Goal: Task Accomplishment & Management: Use online tool/utility

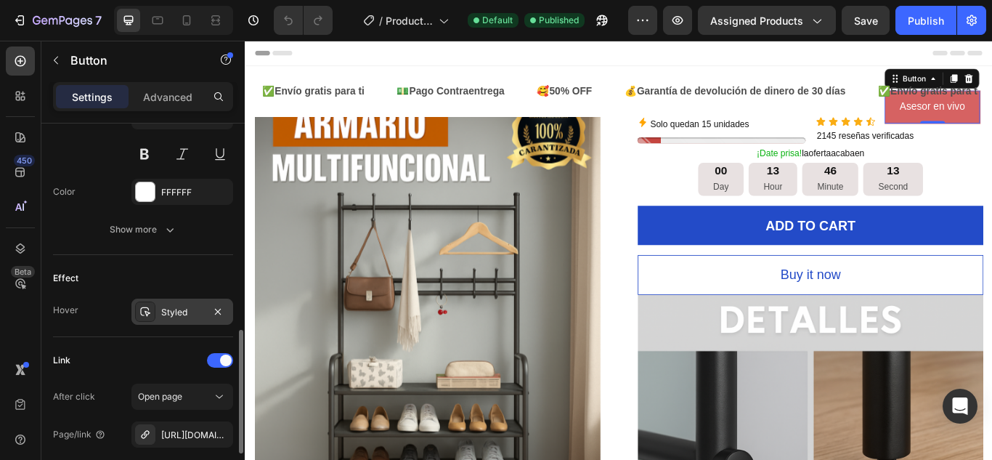
scroll to position [777, 0]
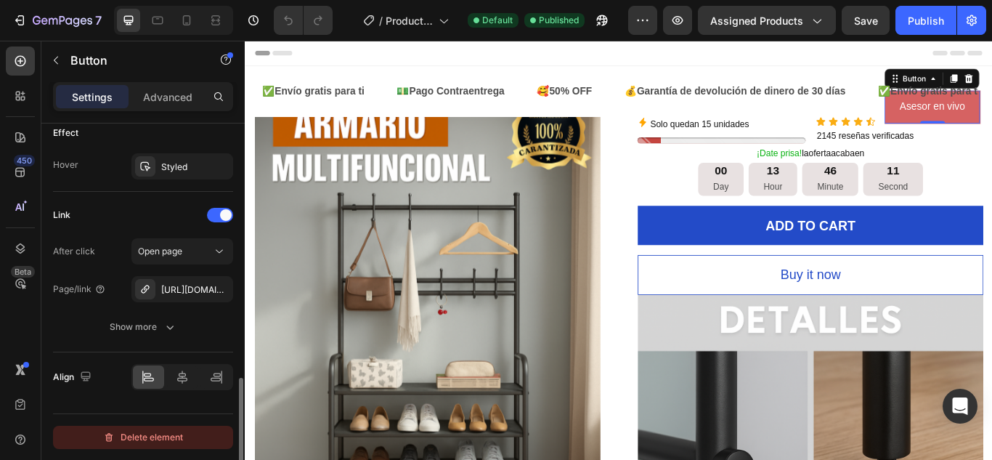
click at [134, 439] on div "Delete element" at bounding box center [143, 437] width 80 height 17
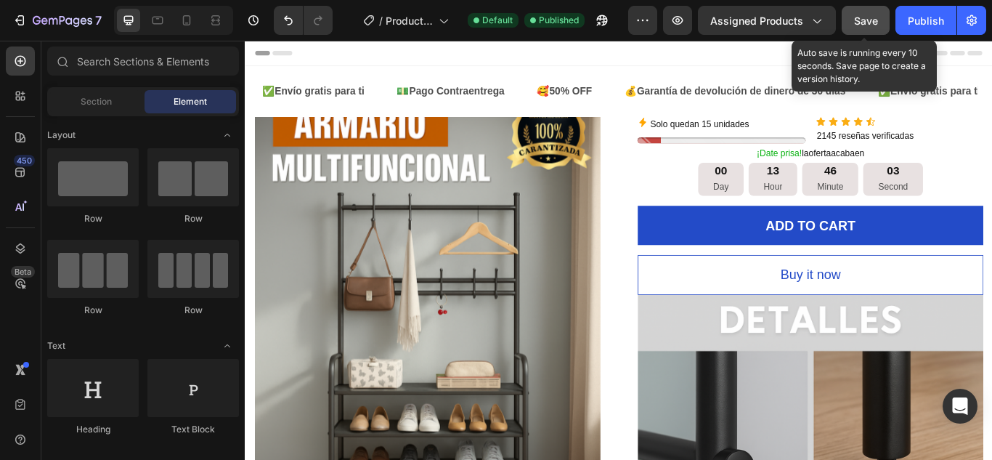
click at [864, 20] on span "Save" at bounding box center [866, 21] width 24 height 12
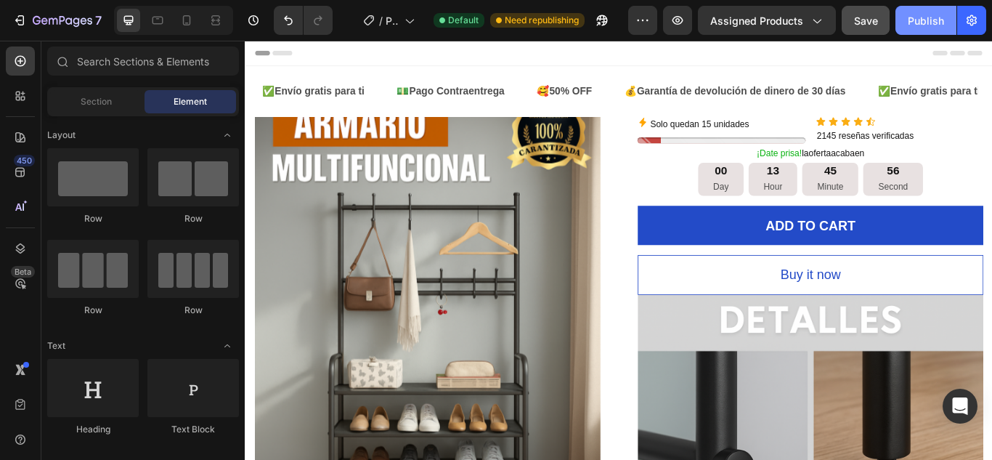
click at [923, 26] on div "Publish" at bounding box center [926, 20] width 36 height 15
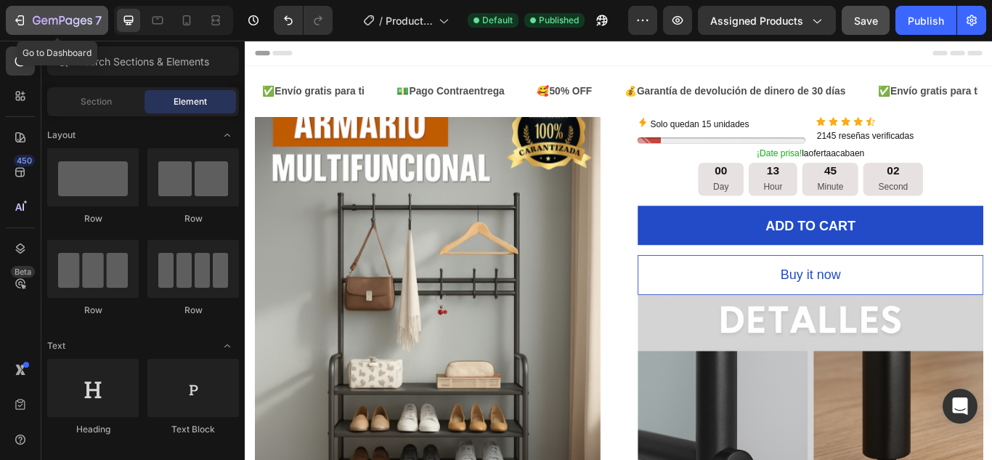
click at [20, 23] on icon "button" at bounding box center [19, 20] width 15 height 15
